Goal: Find specific page/section: Find specific page/section

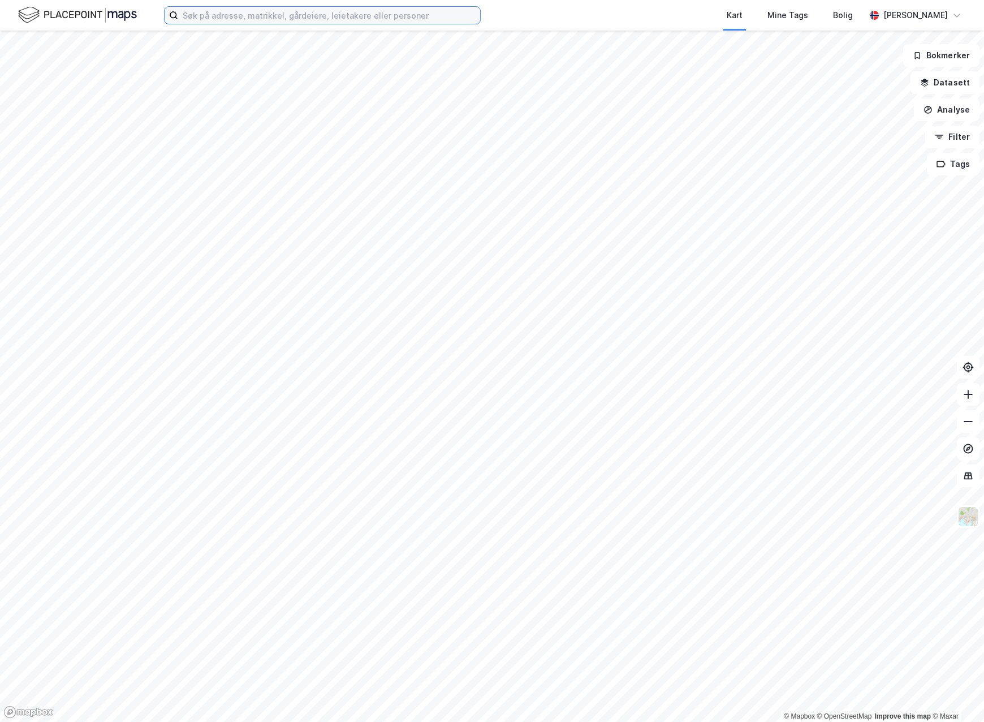
click at [265, 15] on input at bounding box center [329, 15] width 302 height 17
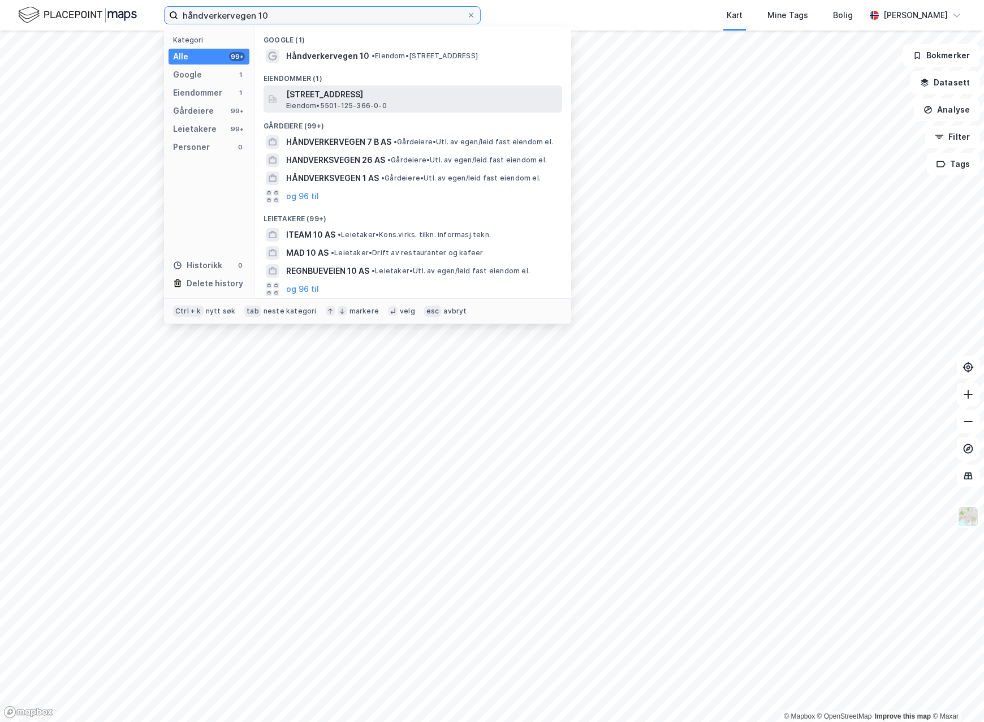
type input "håndverkervegen 10"
click at [343, 89] on span "[STREET_ADDRESS]" at bounding box center [422, 95] width 272 height 14
